Goal: Book appointment/travel/reservation

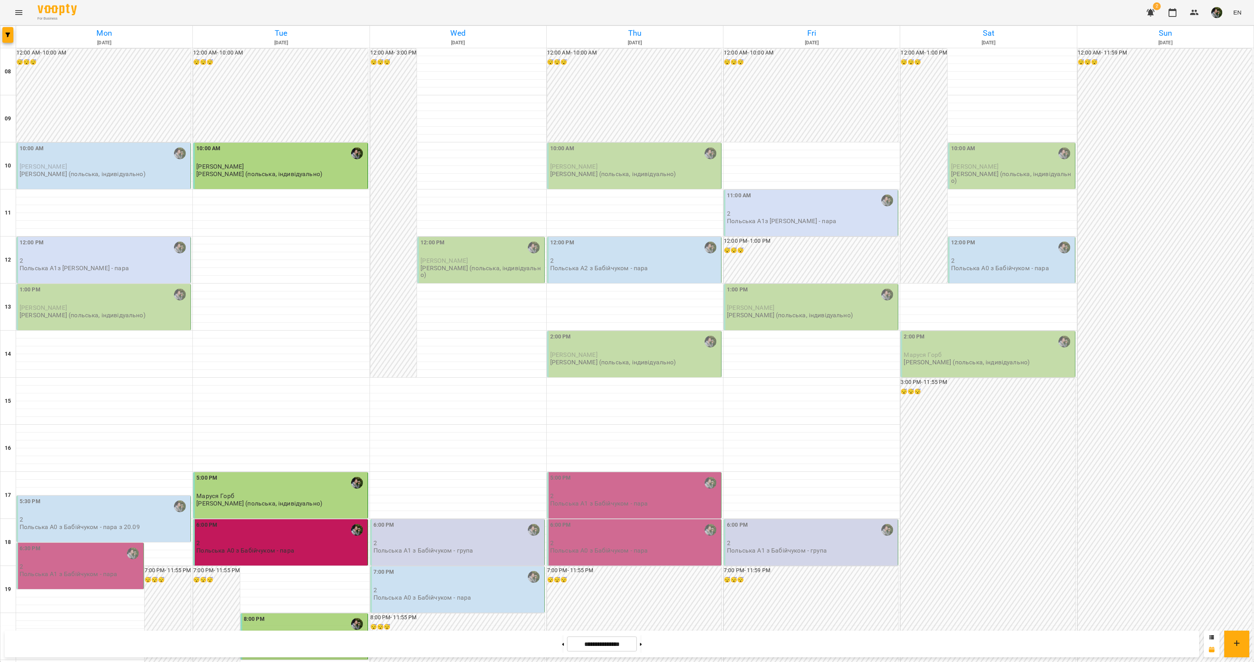
click at [88, 257] on div "12:00 PM" at bounding box center [104, 247] width 169 height 19
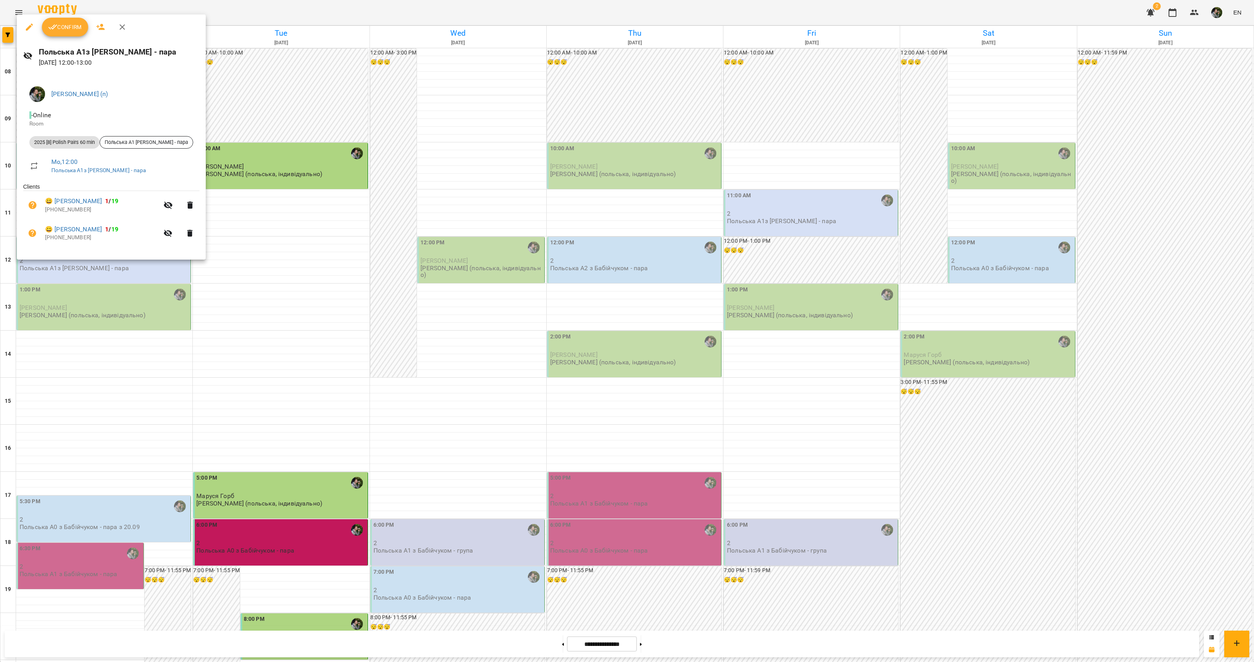
click at [91, 308] on div at bounding box center [627, 331] width 1254 height 662
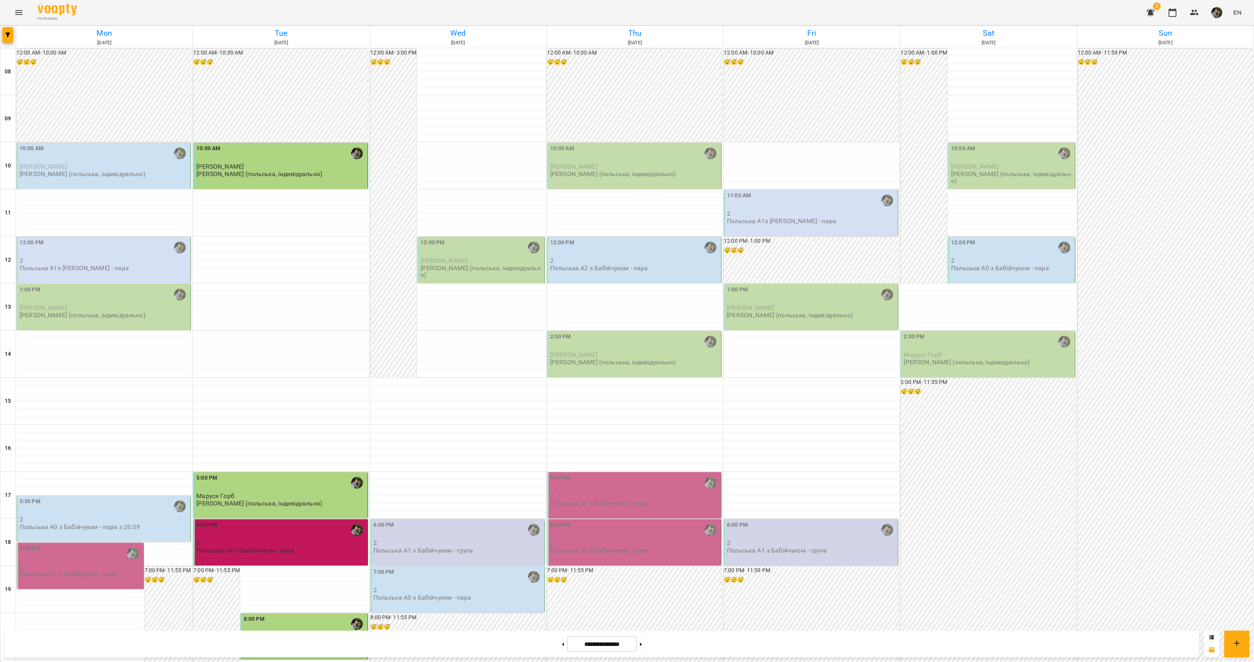
click at [86, 312] on p "[PERSON_NAME] (польська, індивідуально)" at bounding box center [83, 315] width 126 height 7
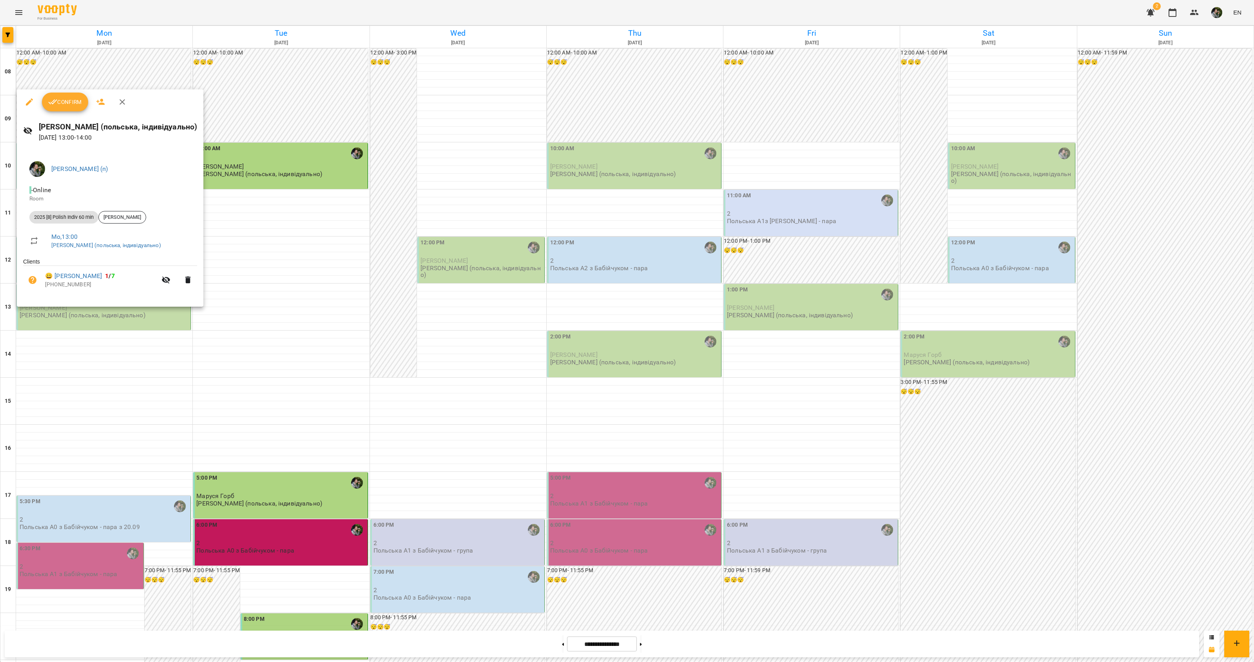
click at [94, 318] on div at bounding box center [627, 331] width 1254 height 662
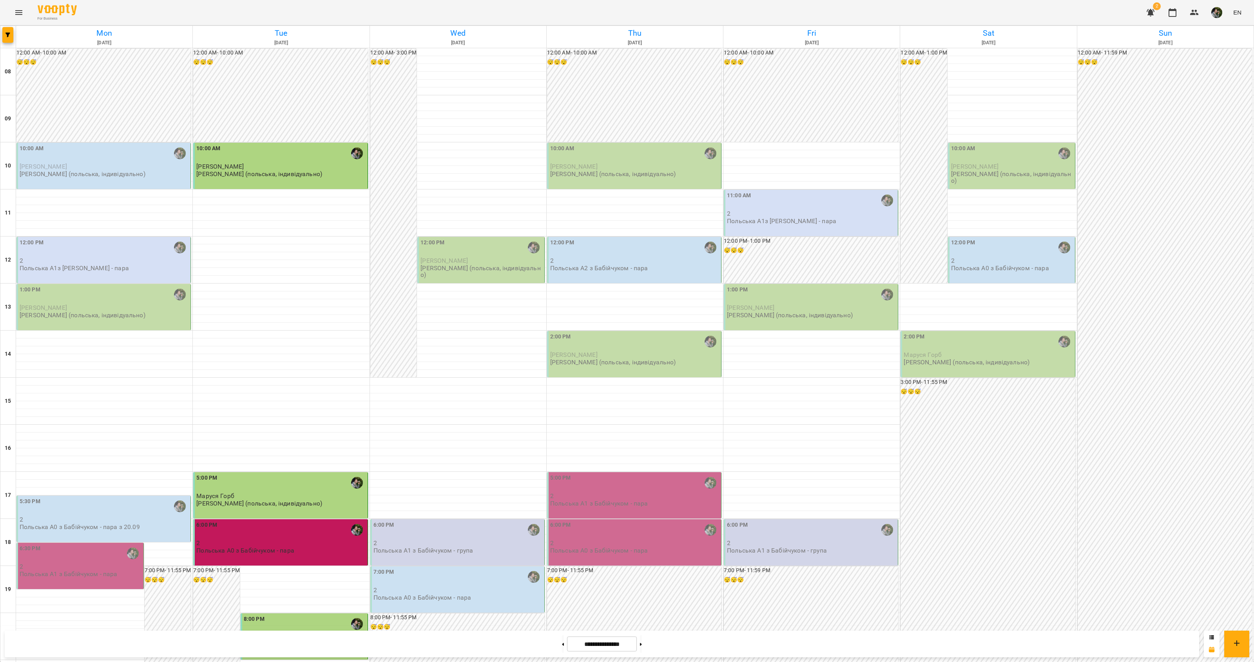
scroll to position [127, 0]
click at [67, 516] on p "2" at bounding box center [104, 519] width 169 height 7
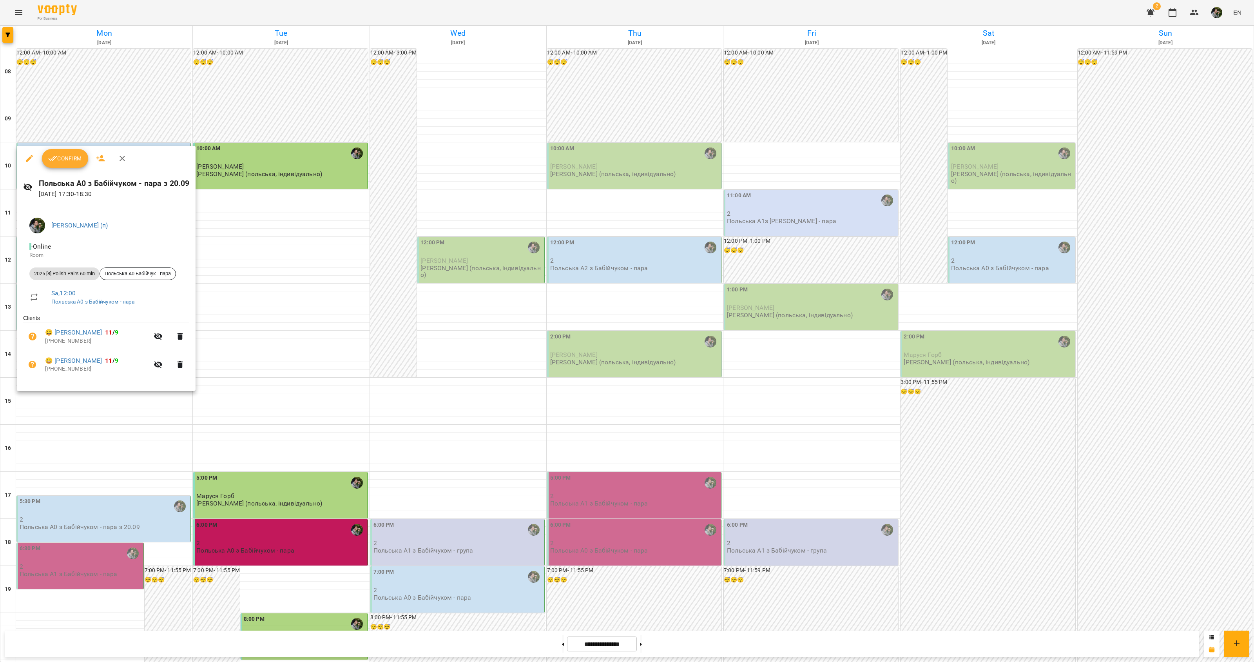
click at [72, 433] on div at bounding box center [627, 331] width 1254 height 662
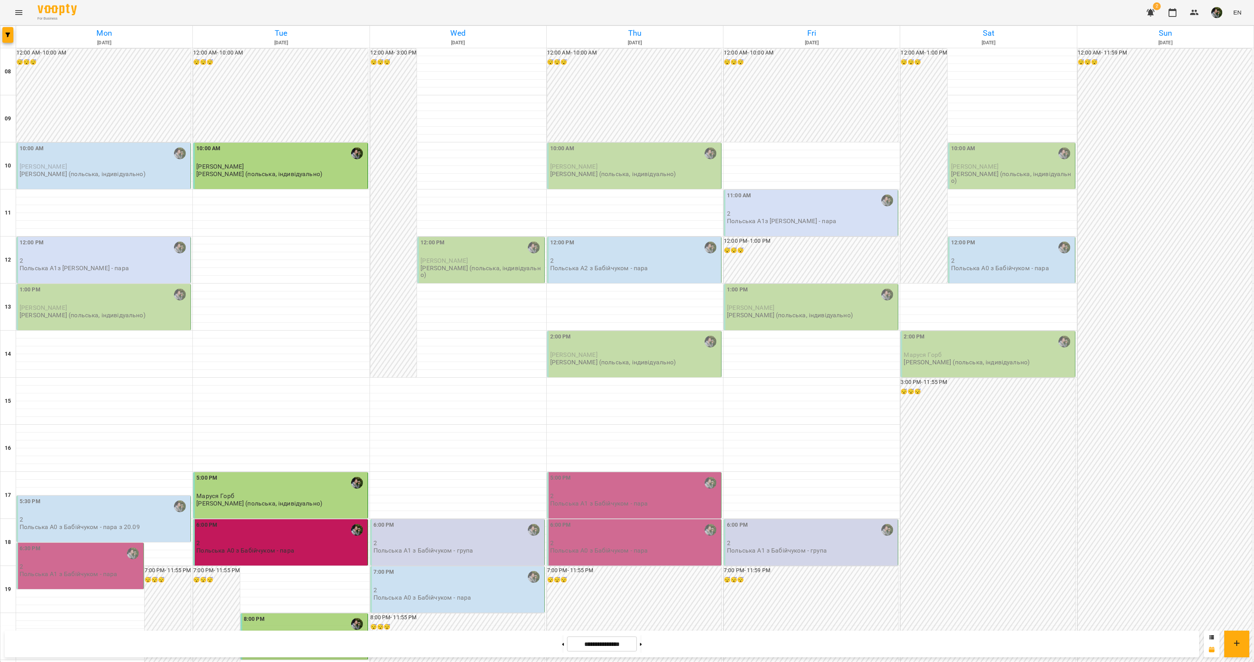
click at [67, 497] on div "5:30 PM" at bounding box center [104, 506] width 169 height 18
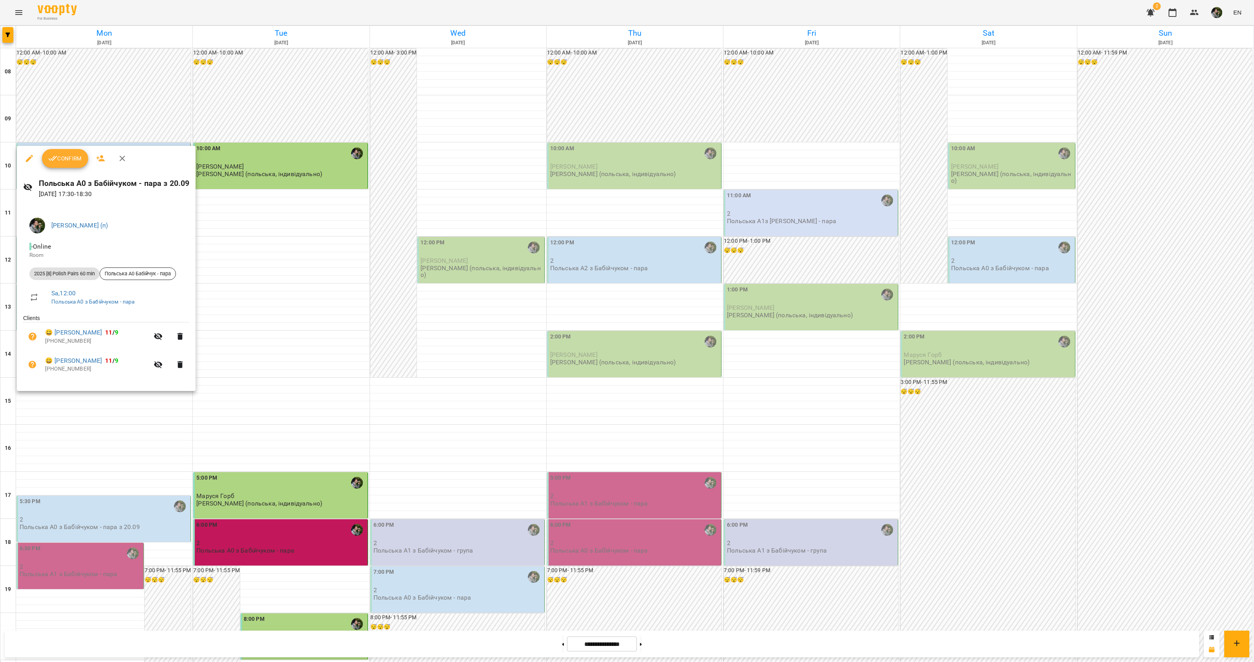
click at [56, 427] on div at bounding box center [627, 331] width 1254 height 662
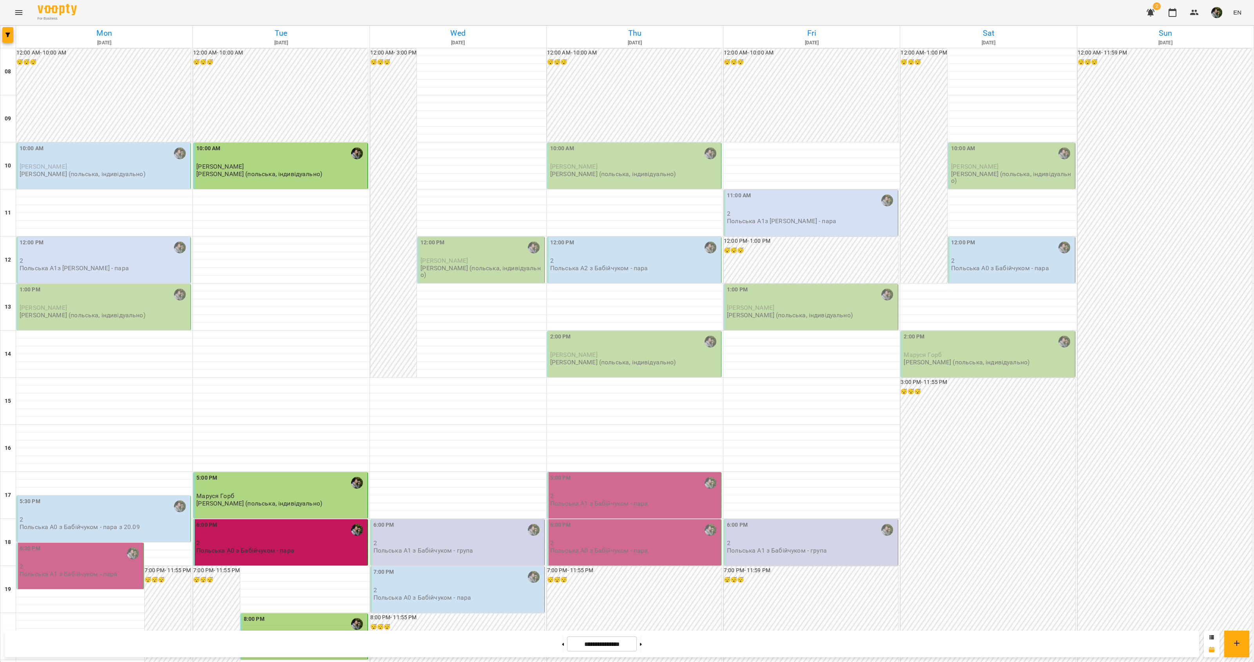
click at [48, 563] on p "2" at bounding box center [81, 566] width 122 height 7
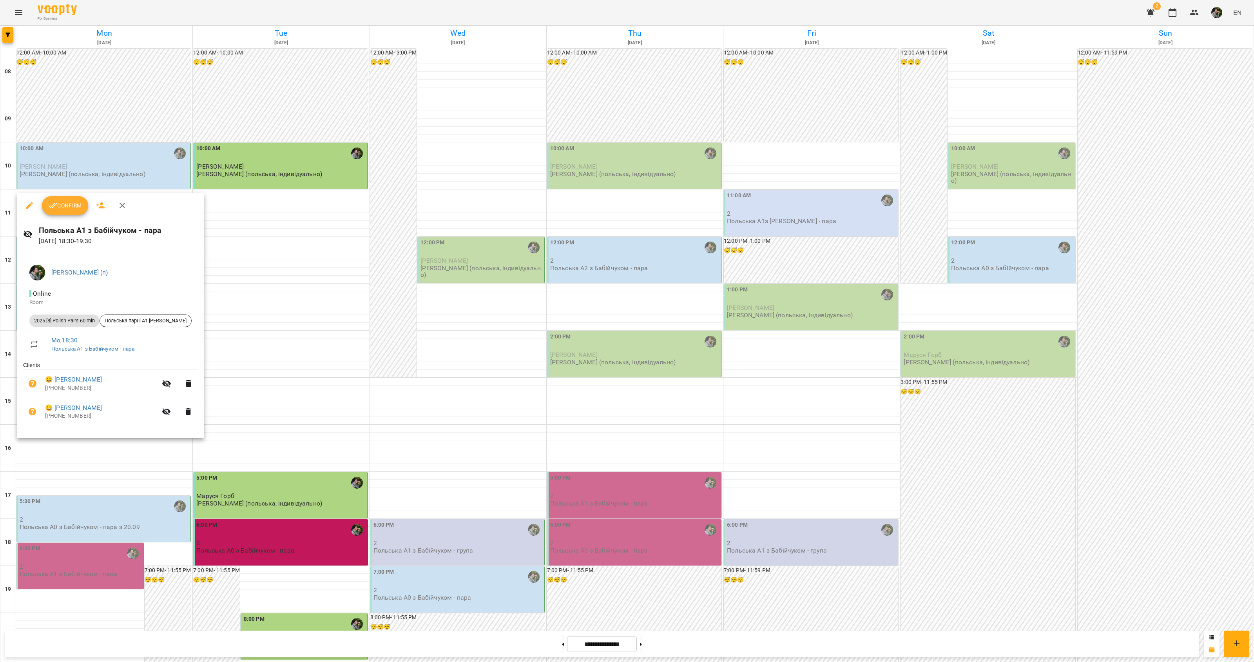
click at [51, 457] on div at bounding box center [627, 331] width 1254 height 662
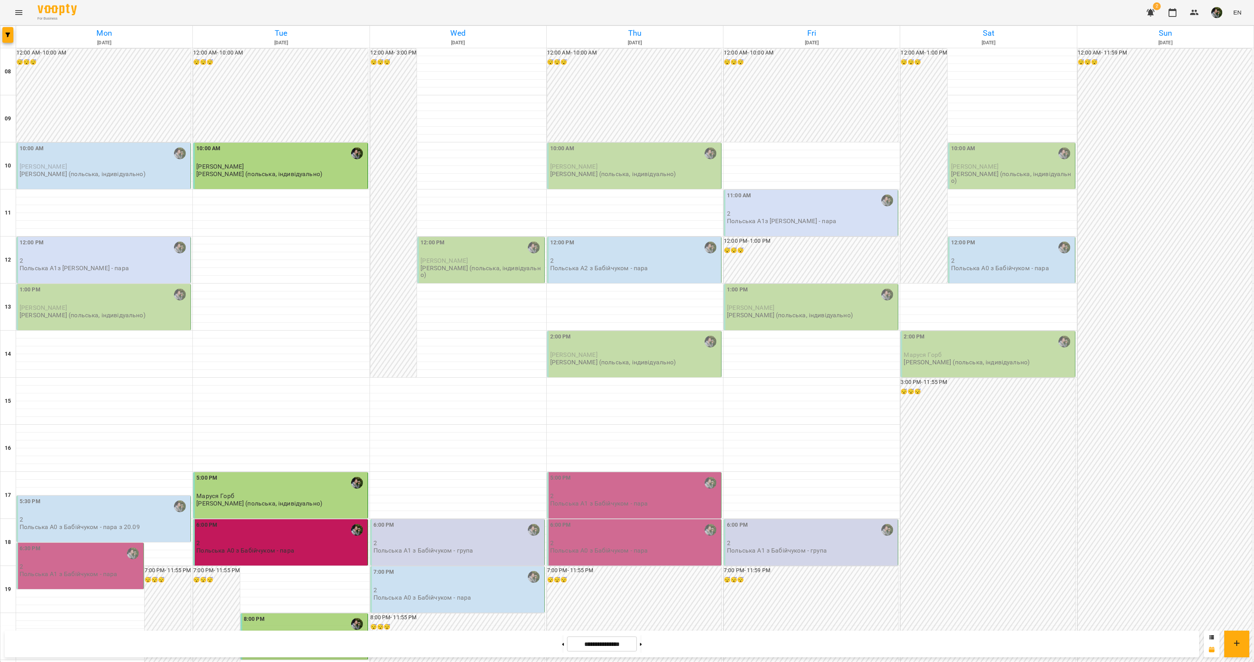
scroll to position [0, 0]
